Goal: Transaction & Acquisition: Purchase product/service

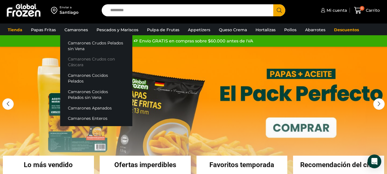
click at [105, 58] on link "Camarones Crudos con Cáscara" at bounding box center [96, 62] width 72 height 16
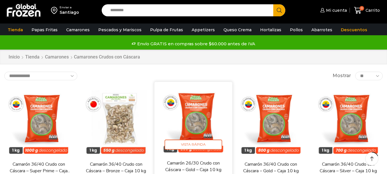
scroll to position [57, 0]
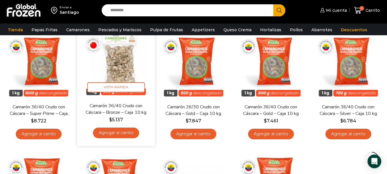
click at [120, 132] on link "Agregar al carrito" at bounding box center [116, 132] width 46 height 11
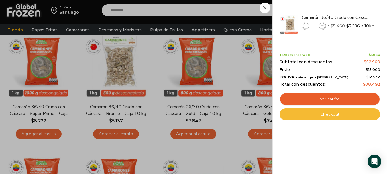
click at [350, 118] on link "Checkout" at bounding box center [329, 114] width 100 height 12
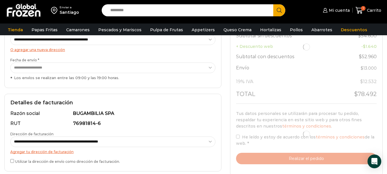
scroll to position [143, 0]
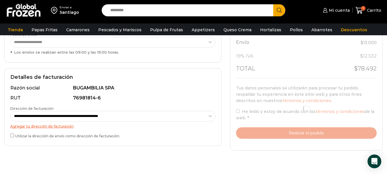
click at [7, 136] on div "**********" at bounding box center [112, 107] width 217 height 78
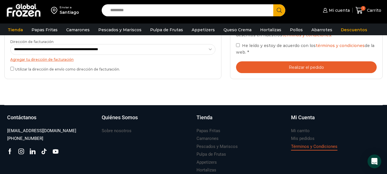
scroll to position [172, 0]
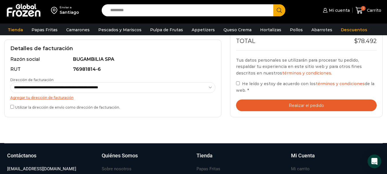
click at [295, 103] on button "Realizar el pedido" at bounding box center [306, 105] width 141 height 12
